Goal: Connect with others: Connect with others

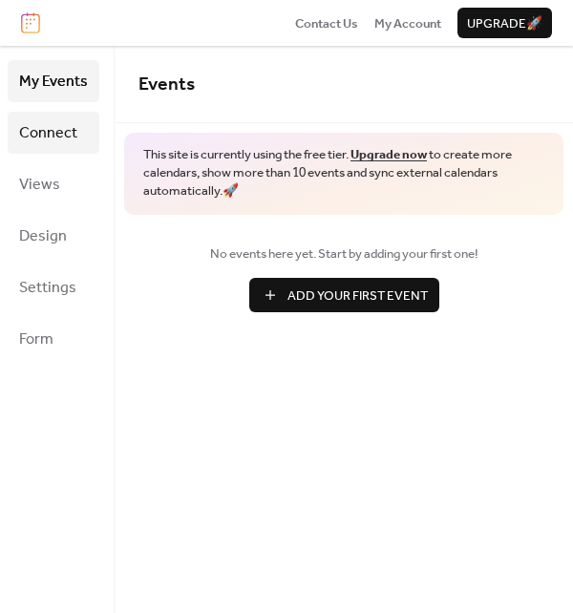
click at [35, 138] on span "Connect" at bounding box center [48, 133] width 58 height 31
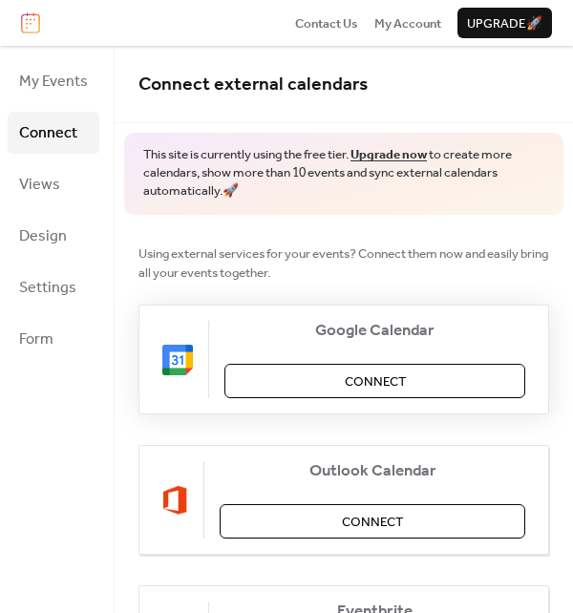
click at [376, 376] on span "Connect" at bounding box center [375, 381] width 61 height 19
click at [42, 288] on span "Settings" at bounding box center [47, 288] width 57 height 31
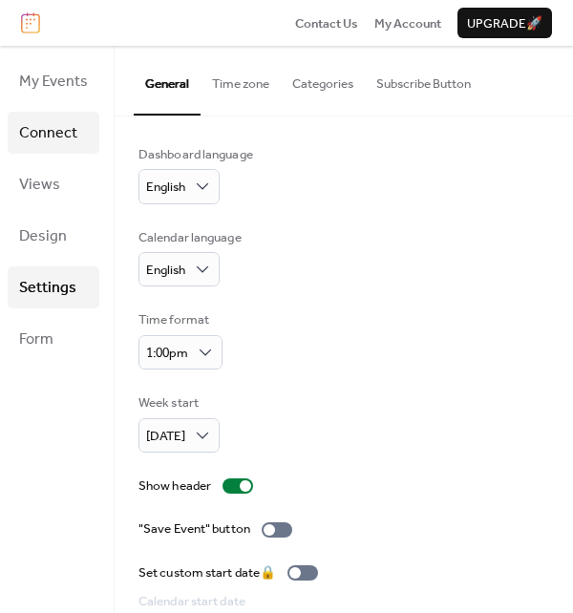
click at [31, 128] on span "Connect" at bounding box center [48, 133] width 58 height 31
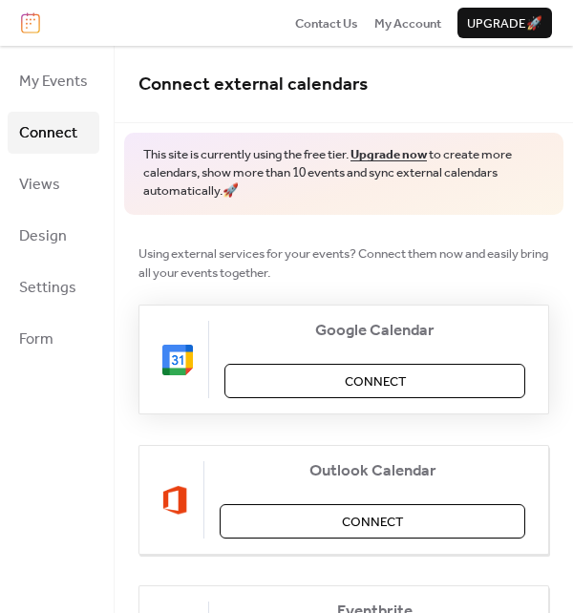
click at [372, 379] on span "Connect" at bounding box center [375, 381] width 61 height 19
